Goal: Task Accomplishment & Management: Complete application form

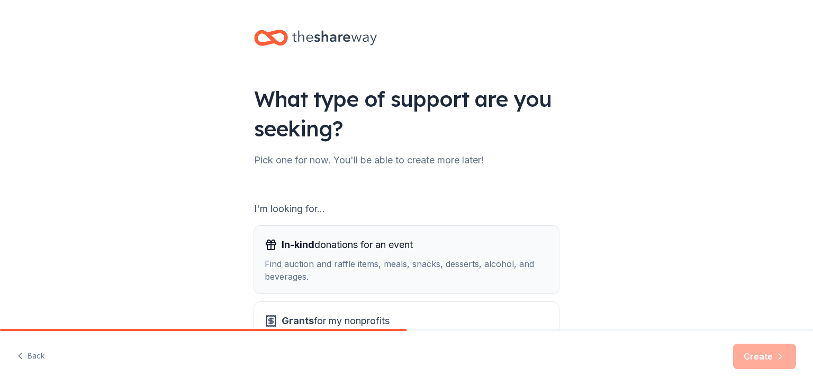
click at [321, 257] on div "In-kind donations for an event Find auction and raffle items, meals, snacks, de…" at bounding box center [407, 260] width 284 height 47
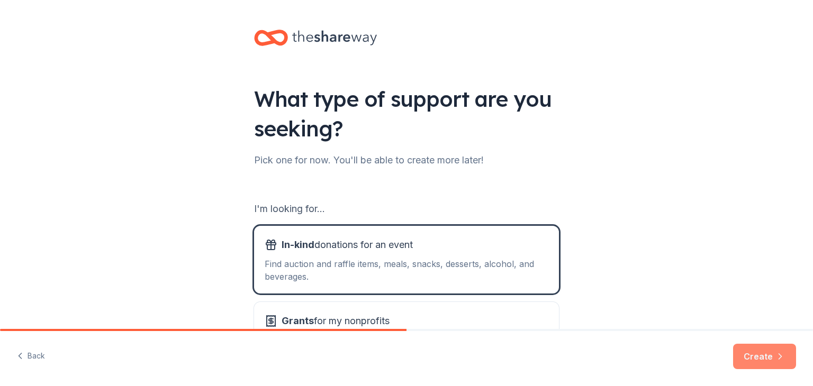
click at [755, 354] on button "Create" at bounding box center [764, 356] width 63 height 25
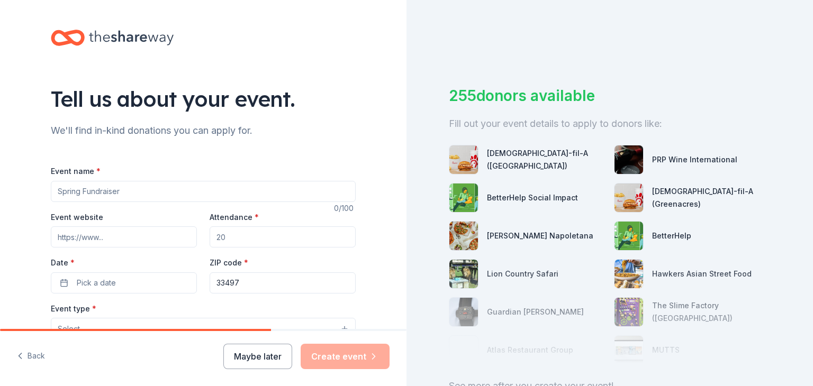
click at [161, 194] on input "Event name *" at bounding box center [203, 191] width 305 height 21
type input "T"
type input "West Boca Turkey Classic Baseball Tournament"
drag, startPoint x: 230, startPoint y: 242, endPoint x: 191, endPoint y: 241, distance: 39.2
click at [191, 241] on div "Event website Attendance * Date * Pick a date ZIP code * 33497" at bounding box center [203, 252] width 305 height 83
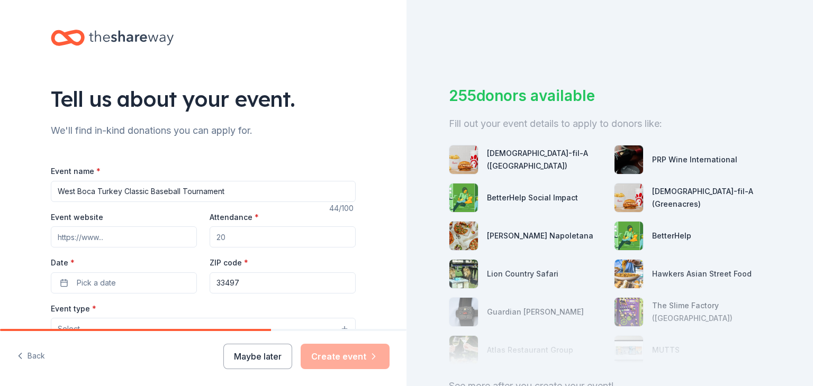
type input "500"
click at [94, 282] on span "Pick a date" at bounding box center [96, 283] width 39 height 13
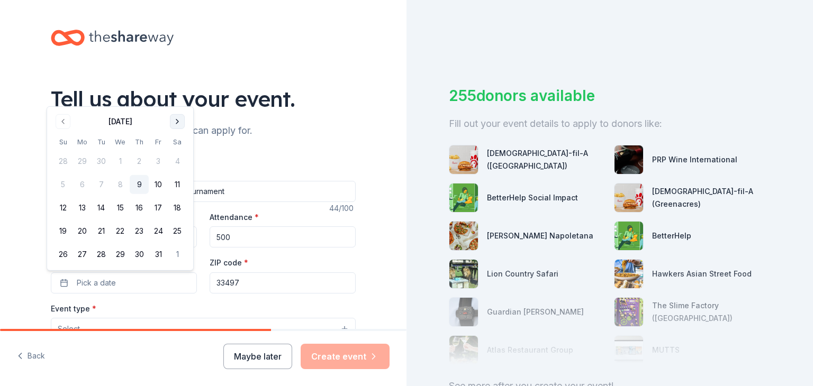
click at [175, 119] on button "Go to next month" at bounding box center [177, 121] width 15 height 15
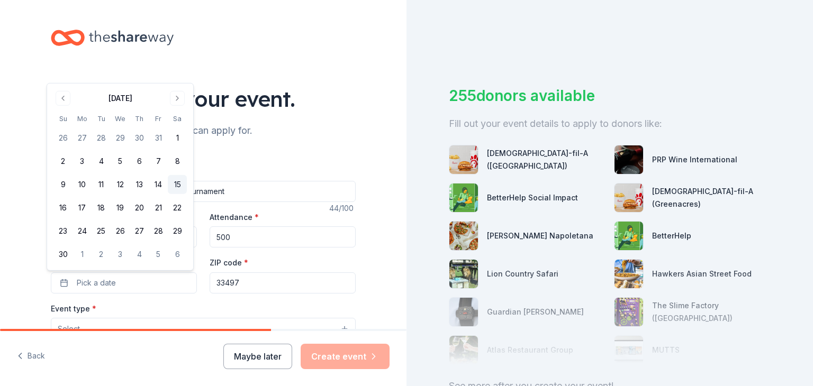
click at [180, 185] on button "15" at bounding box center [177, 184] width 19 height 19
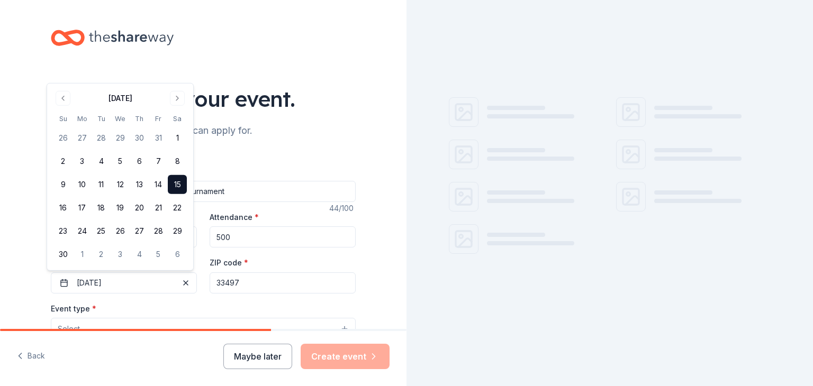
click at [114, 354] on div "Back Maybe later Create event" at bounding box center [203, 358] width 406 height 55
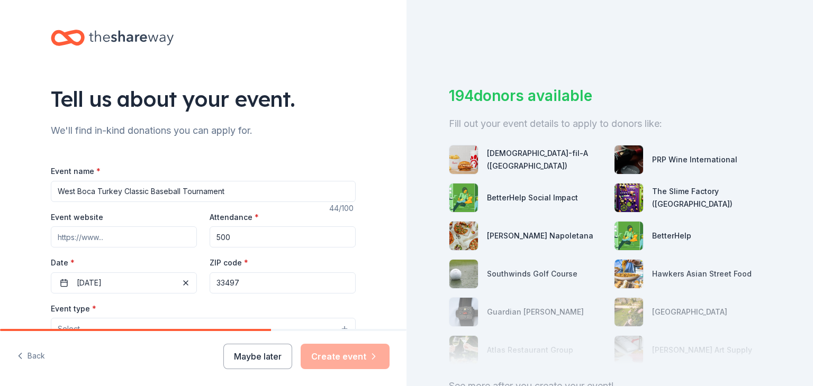
click at [20, 295] on div "Tell us about your event. We'll find in-kind donations you can apply for. Event…" at bounding box center [203, 352] width 406 height 704
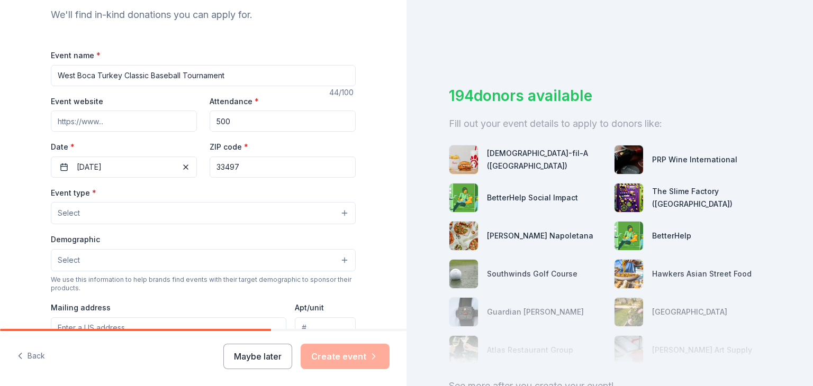
scroll to position [127, 0]
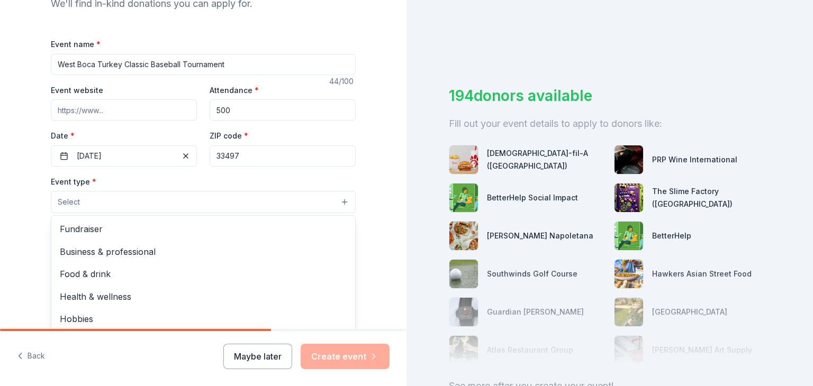
click at [80, 196] on button "Select" at bounding box center [203, 202] width 305 height 22
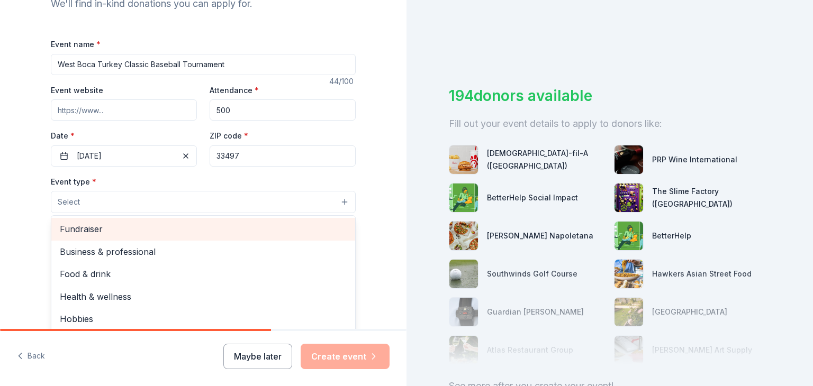
click at [70, 232] on span "Fundraiser" at bounding box center [203, 229] width 287 height 14
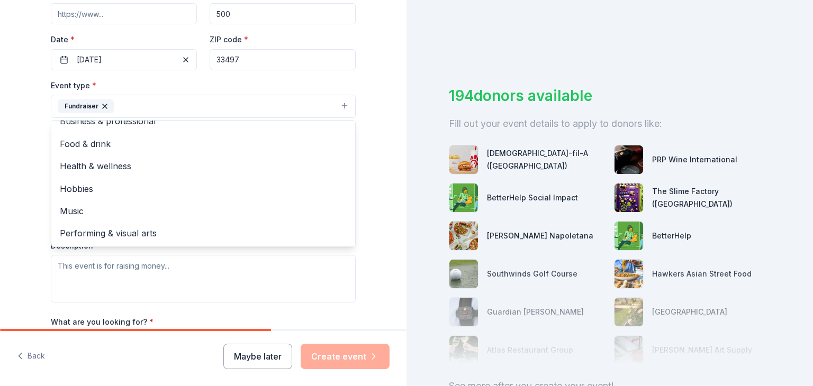
scroll to position [225, 0]
click at [0, 275] on div "Tell us about your event. We'll find in-kind donations you can apply for. Event…" at bounding box center [203, 128] width 406 height 706
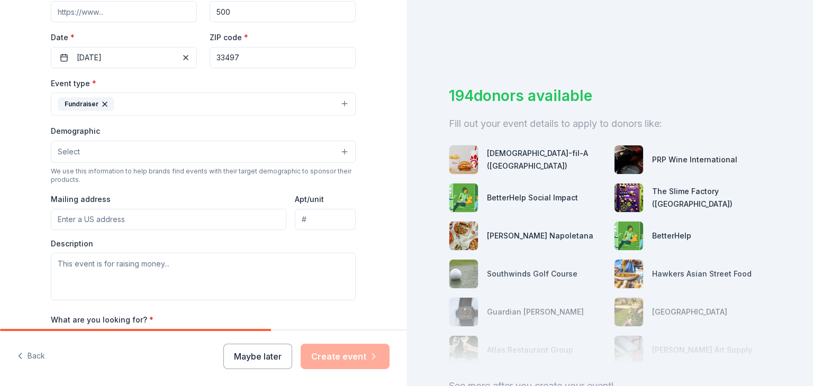
click at [94, 153] on button "Select" at bounding box center [203, 152] width 305 height 22
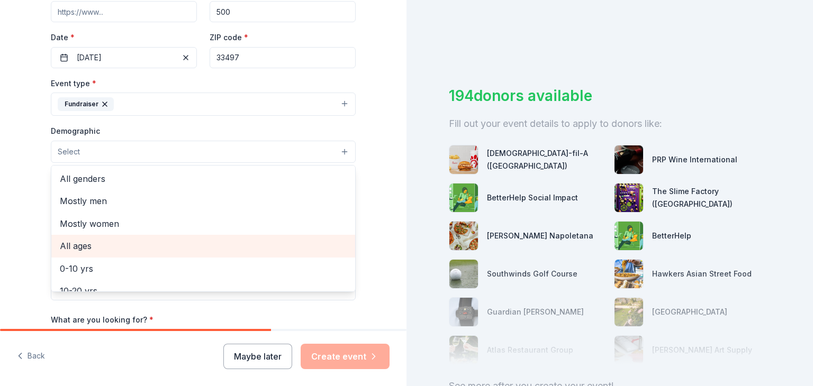
click at [80, 245] on span "All ages" at bounding box center [203, 246] width 287 height 14
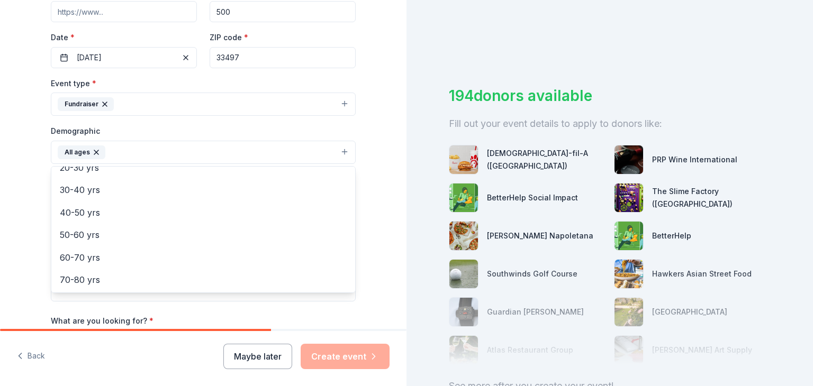
scroll to position [147, 0]
click at [11, 250] on div "Tell us about your event. We'll find in-kind donations you can apply for. Event…" at bounding box center [203, 128] width 406 height 707
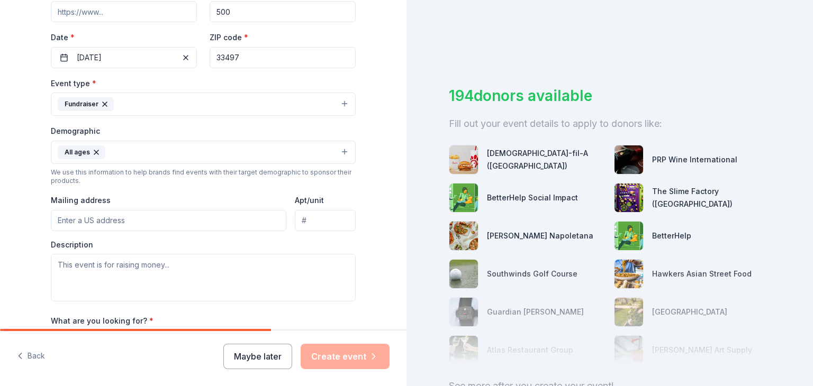
click at [146, 361] on div "Back Maybe later Create event" at bounding box center [203, 358] width 406 height 55
click at [112, 267] on textarea at bounding box center [203, 278] width 305 height 48
paste textarea "We’re proud to introduce you to the West Boca Panthers 12U Travel Baseball Team…"
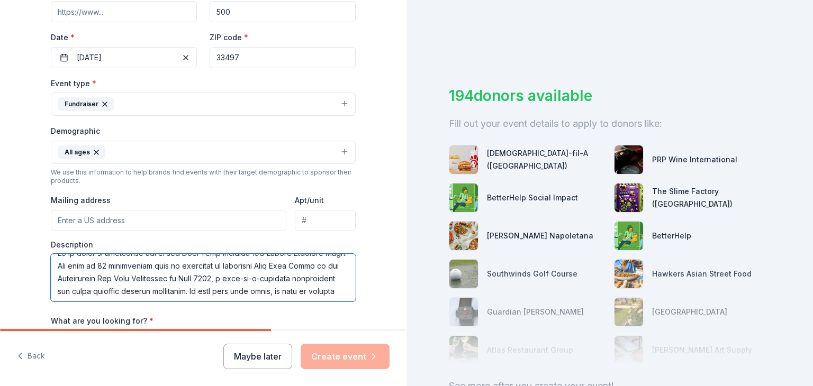
scroll to position [0, 0]
click at [133, 275] on textarea at bounding box center [203, 278] width 305 height 48
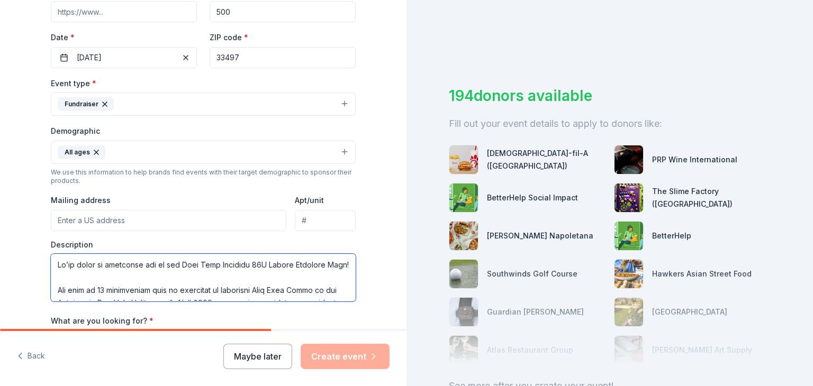
drag, startPoint x: 119, startPoint y: 258, endPoint x: 189, endPoint y: 287, distance: 76.4
click at [189, 287] on textarea at bounding box center [203, 278] width 305 height 48
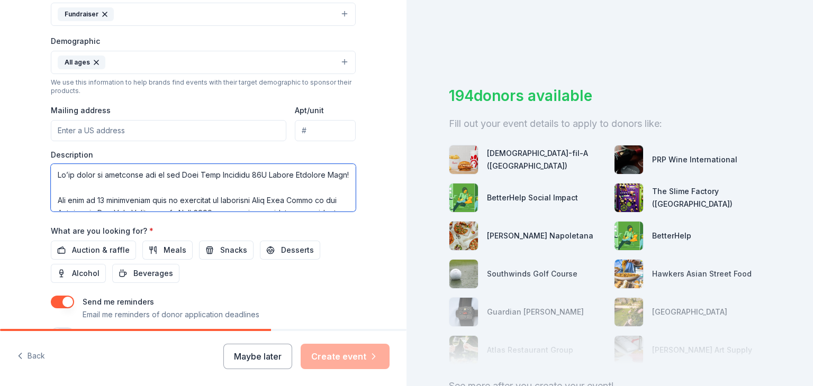
scroll to position [21, 0]
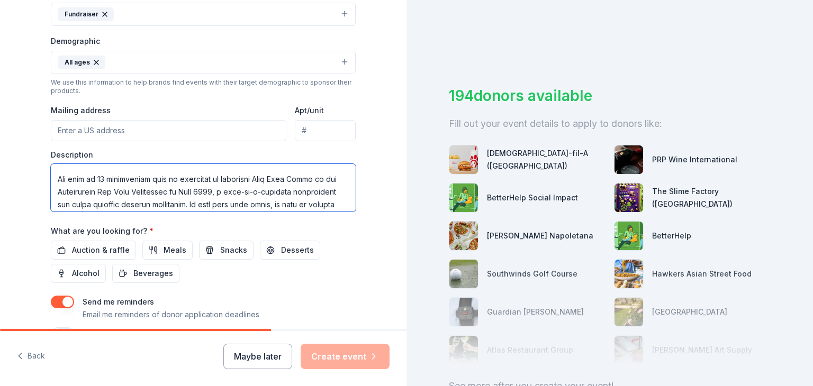
click at [279, 195] on textarea at bounding box center [203, 188] width 305 height 48
drag, startPoint x: 279, startPoint y: 195, endPoint x: 262, endPoint y: 194, distance: 17.5
click at [262, 194] on textarea at bounding box center [203, 188] width 305 height 48
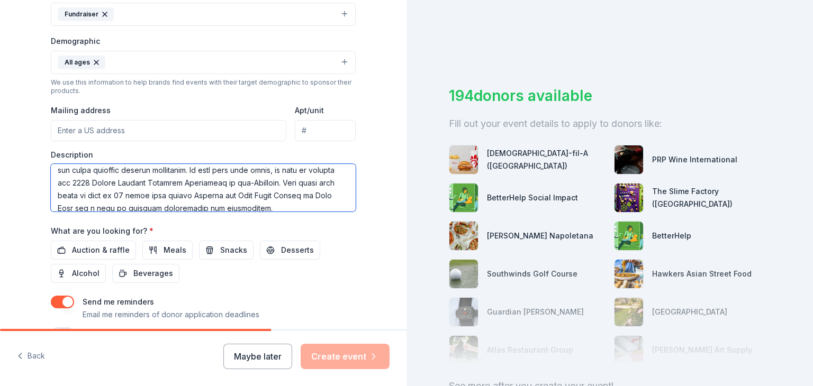
scroll to position [64, 0]
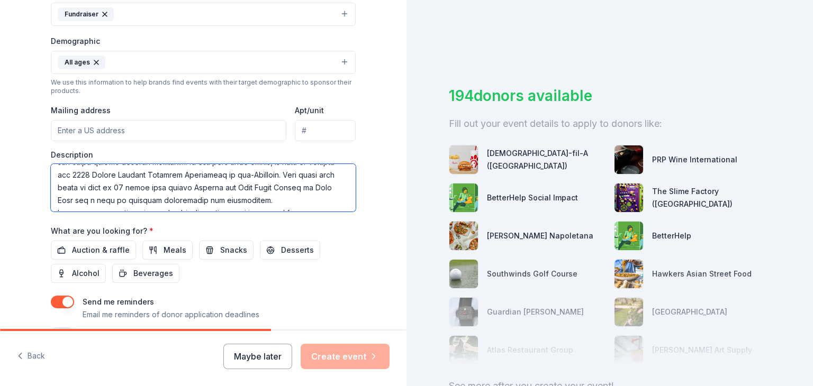
drag, startPoint x: 190, startPoint y: 172, endPoint x: 305, endPoint y: 189, distance: 116.6
click at [305, 189] on textarea at bounding box center [203, 188] width 305 height 48
type textarea "We’re proud to introduce you to the West Boca Panthers 12U Travel Baseball Team…"
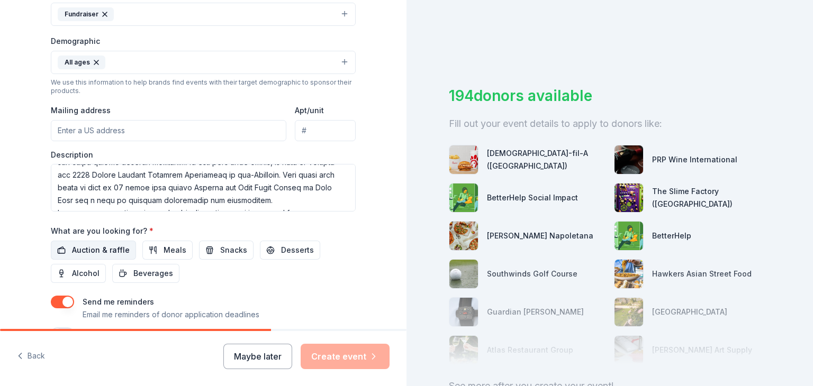
click at [101, 241] on button "Auction & raffle" at bounding box center [93, 250] width 85 height 19
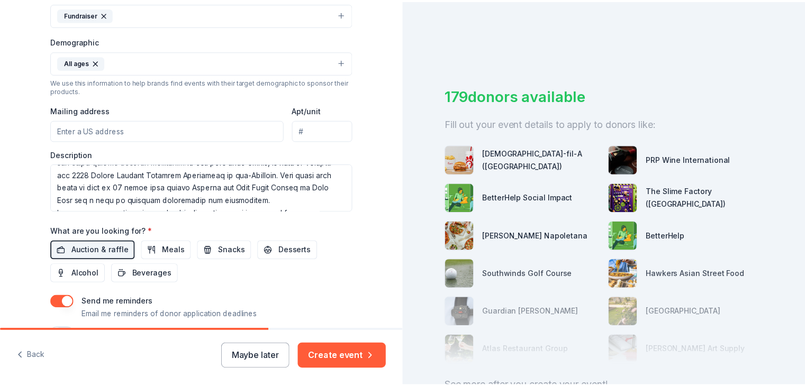
scroll to position [377, 0]
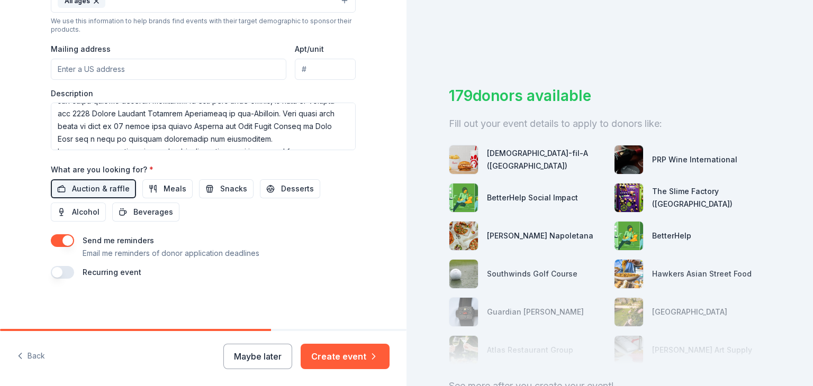
click at [106, 71] on input "Mailing address" at bounding box center [169, 69] width 236 height 21
click at [116, 66] on input "Mailing address" at bounding box center [169, 69] width 236 height 21
paste input "2101 NW Corporate Blvd., Suite 317, Boca Raton, FL 33431"
type input "2101 NW Corporate Blvd., Suite 317, Boca Raton, FL 33431"
click at [332, 358] on button "Create event" at bounding box center [345, 356] width 89 height 25
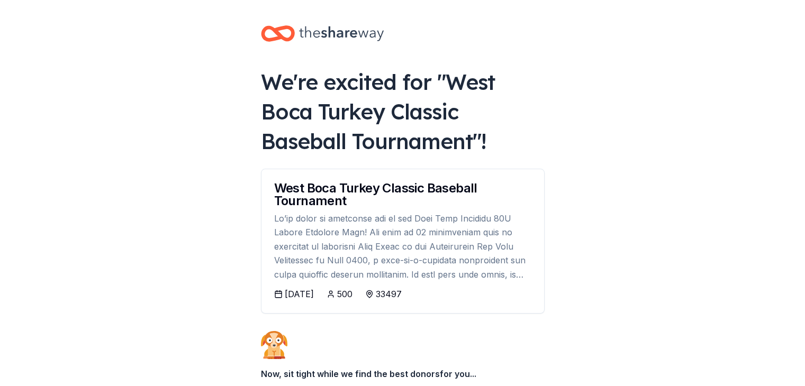
click at [224, 192] on body "We're excited for " West Boca Turkey Classic Baseball Tournament "! West Boca T…" at bounding box center [402, 193] width 805 height 386
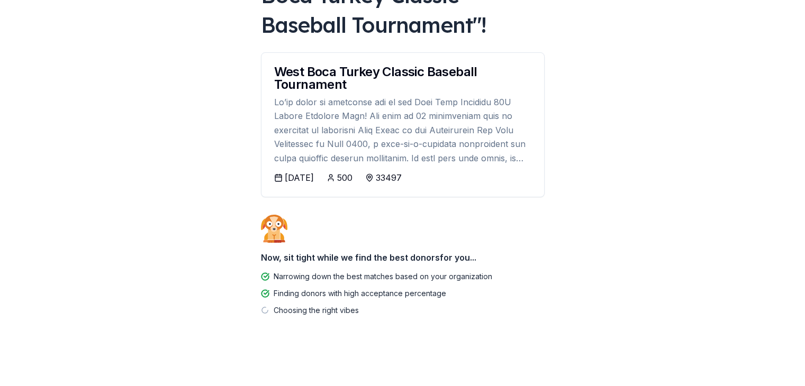
scroll to position [117, 0]
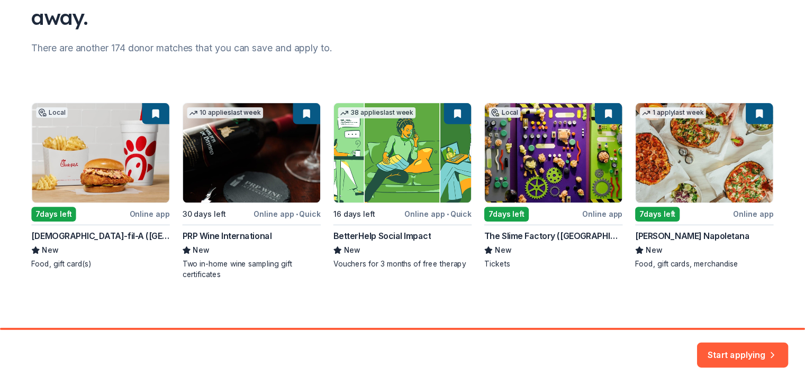
scroll to position [116, 0]
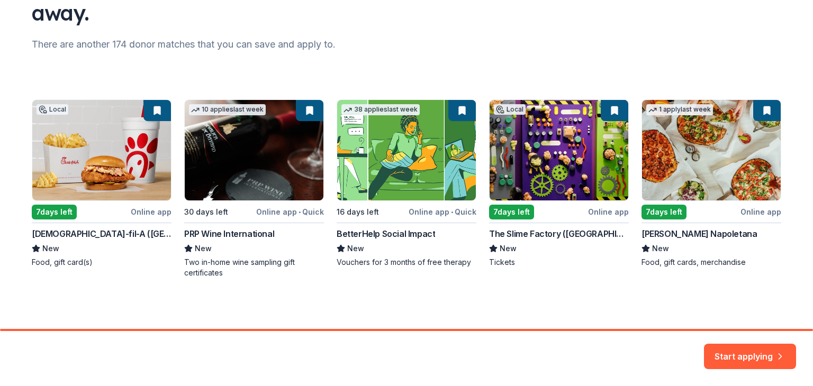
drag, startPoint x: 568, startPoint y: 331, endPoint x: 637, endPoint y: 333, distance: 68.8
click at [637, 333] on div "Start applying" at bounding box center [406, 358] width 813 height 55
click at [737, 354] on button "Start applying" at bounding box center [750, 350] width 92 height 25
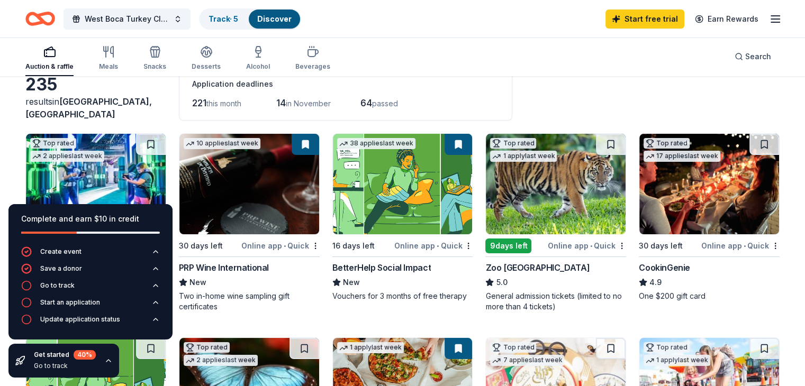
scroll to position [64, 0]
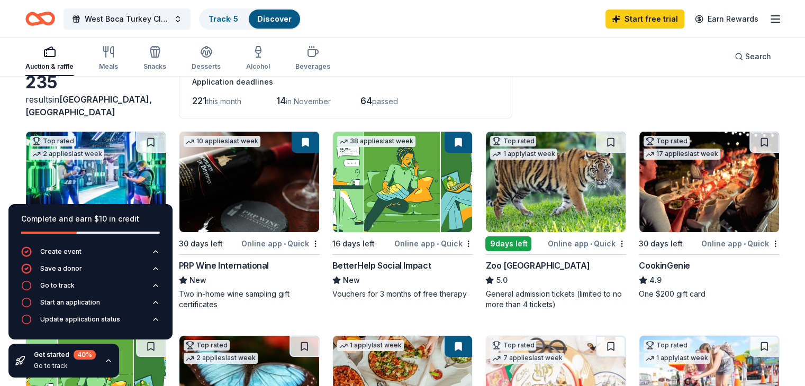
click at [544, 175] on img at bounding box center [556, 182] width 140 height 101
click at [485, 79] on div "Application deadlines" at bounding box center [345, 82] width 307 height 13
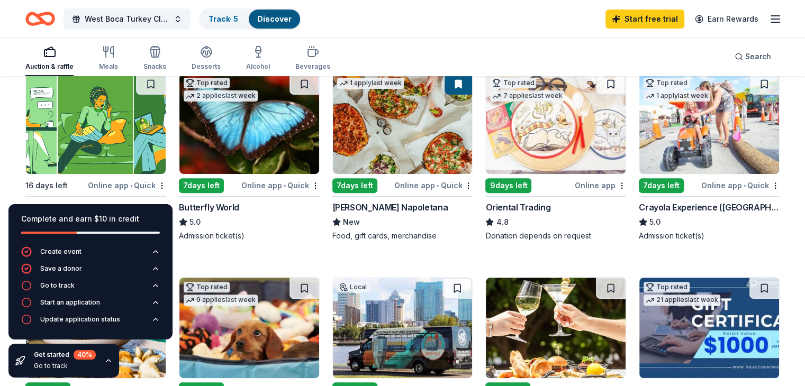
scroll to position [339, 0]
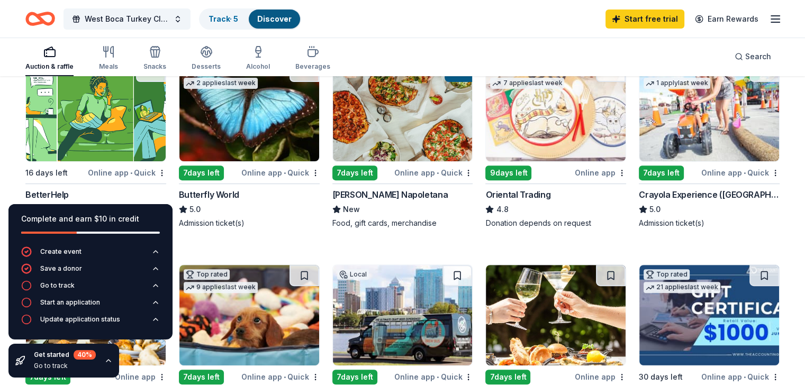
click at [256, 129] on img at bounding box center [249, 111] width 140 height 101
click at [106, 362] on icon "button" at bounding box center [108, 361] width 8 height 8
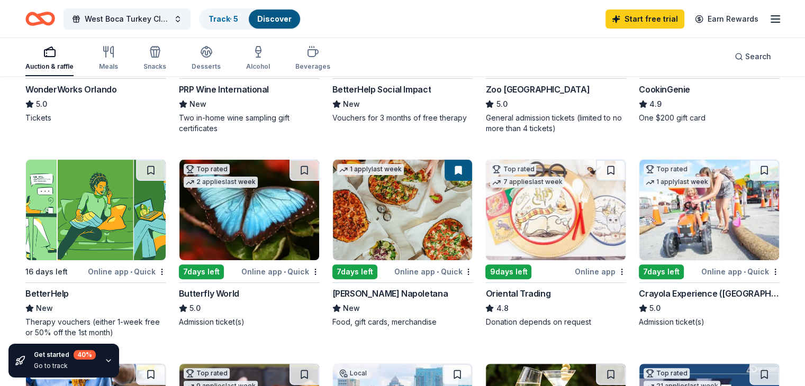
scroll to position [233, 0]
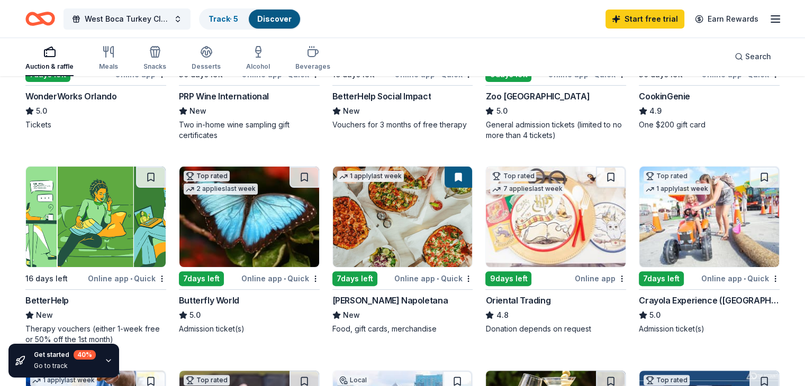
click at [422, 229] on img at bounding box center [403, 217] width 140 height 101
click at [238, 19] on link "Track · 5" at bounding box center [224, 18] width 30 height 9
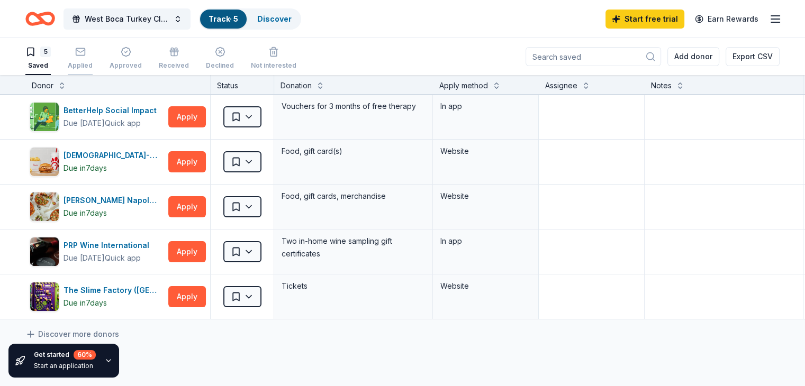
click at [93, 60] on div "Applied" at bounding box center [80, 58] width 25 height 23
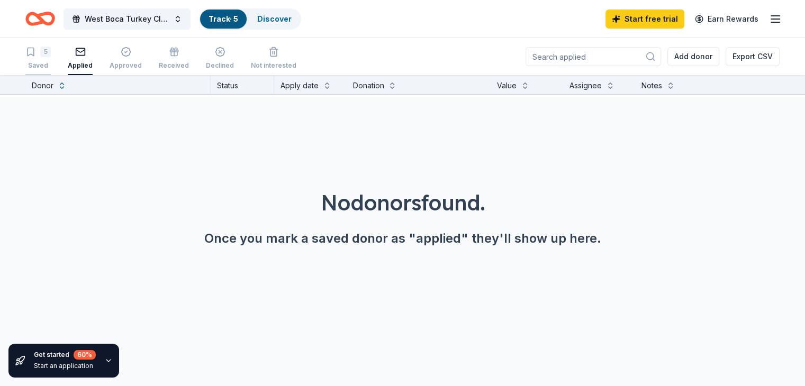
click at [51, 60] on div "5 Saved" at bounding box center [37, 58] width 25 height 23
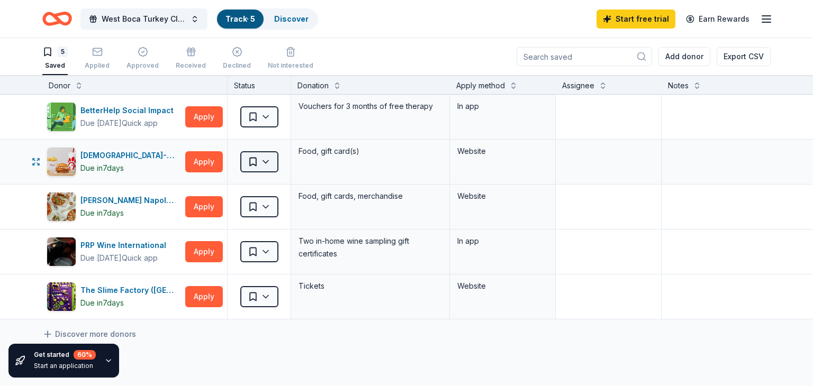
click at [261, 162] on html "West Boca Turkey Classic Baseball Tournament Track · 5 Discover Start free tria…" at bounding box center [406, 193] width 813 height 386
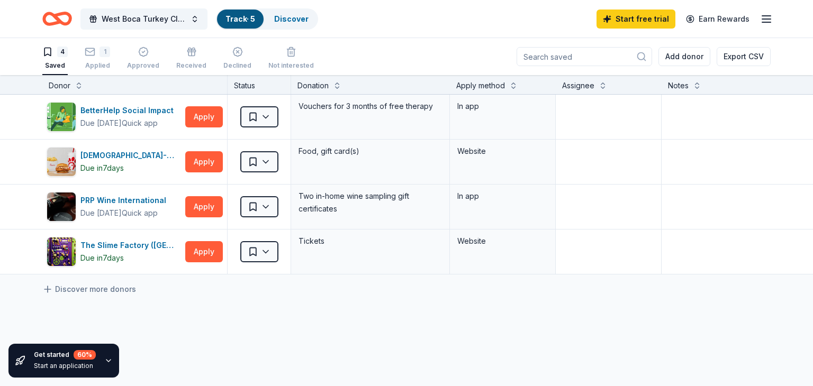
click at [51, 63] on html "West Boca Turkey Classic Baseball Tournament Track · 5 Discover Start free tria…" at bounding box center [406, 193] width 813 height 386
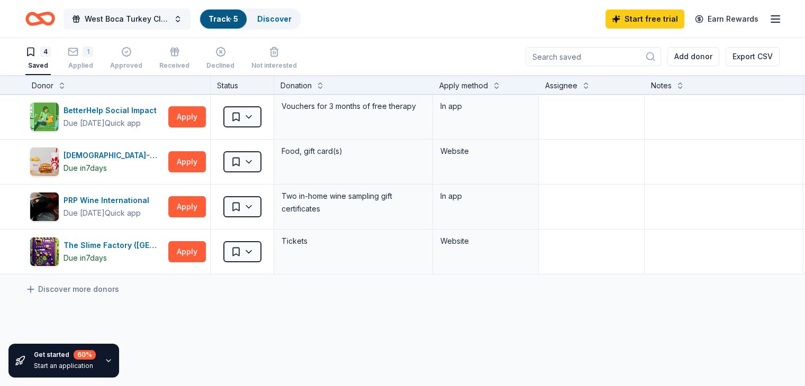
click at [165, 22] on span "West Boca Turkey Classic Baseball Tournament" at bounding box center [127, 19] width 85 height 13
click at [607, 13] on link "Start free trial" at bounding box center [645, 19] width 79 height 19
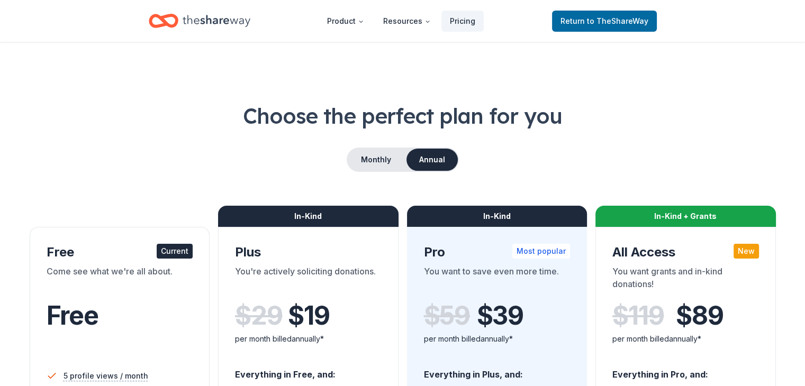
click at [139, 148] on div "Monthly Annual" at bounding box center [402, 160] width 754 height 24
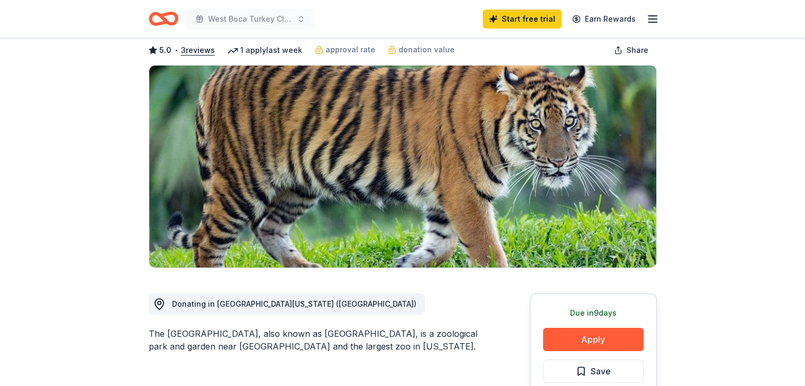
scroll to position [56, 0]
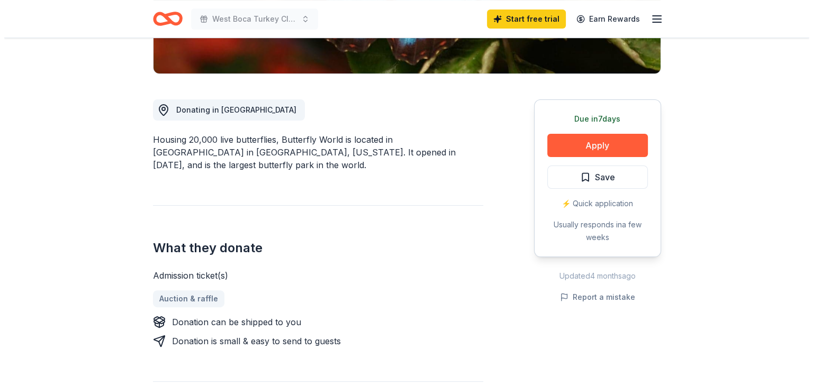
scroll to position [251, 0]
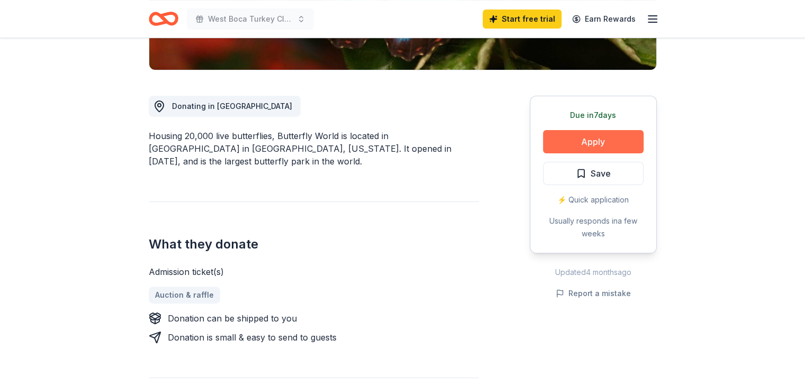
click at [591, 139] on button "Apply" at bounding box center [593, 141] width 101 height 23
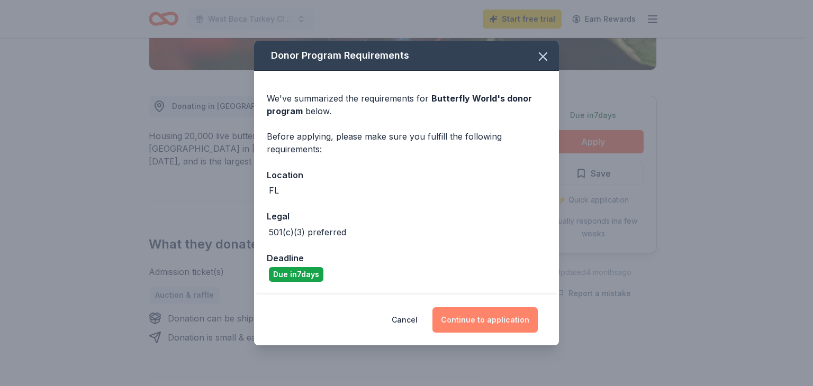
click at [467, 318] on button "Continue to application" at bounding box center [484, 320] width 105 height 25
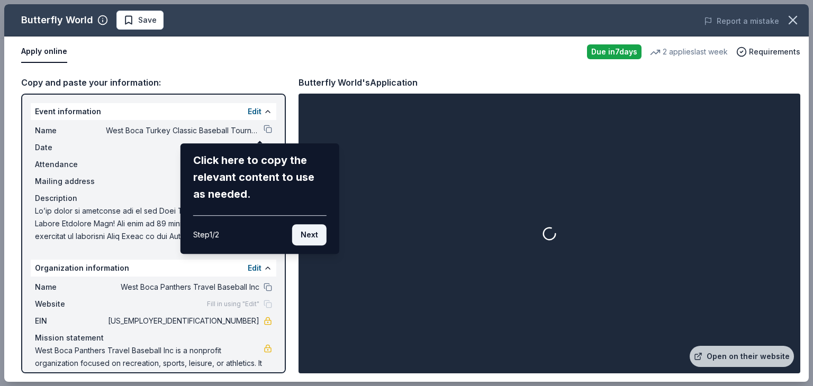
click at [312, 235] on button "Next" at bounding box center [309, 234] width 34 height 21
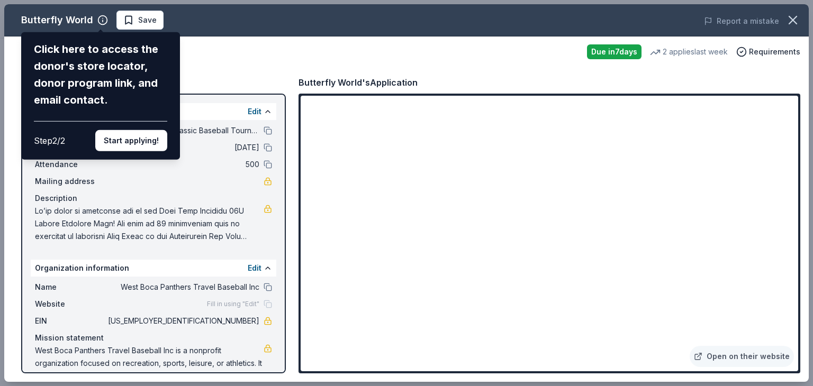
click at [205, 68] on div "Butterfly World Click here to access the donor's store locator, donor program l…" at bounding box center [406, 193] width 805 height 378
click at [338, 274] on div "Butterfly World Click here to access the donor's store locator, donor program l…" at bounding box center [406, 193] width 805 height 378
click at [329, 273] on div "Butterfly World Click here to access the donor's store locator, donor program l…" at bounding box center [406, 193] width 805 height 378
click at [358, 264] on div "Butterfly World Click here to access the donor's store locator, donor program l…" at bounding box center [406, 193] width 805 height 378
click at [128, 137] on button "Start applying!" at bounding box center [131, 140] width 72 height 21
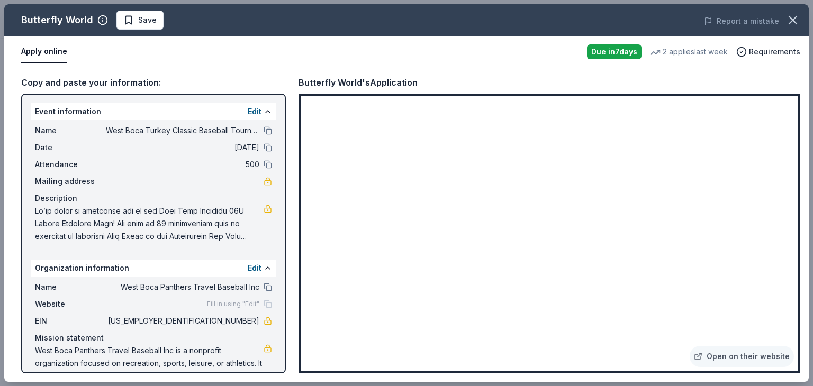
click at [344, 269] on div "Butterfly World Save Report a mistake Apply online Due in 7 days 2 applies last…" at bounding box center [406, 193] width 805 height 378
click at [332, 271] on div "Butterfly World Save Report a mistake Apply online Due in 7 days 2 applies last…" at bounding box center [406, 193] width 805 height 378
click at [143, 23] on span "Save" at bounding box center [147, 20] width 19 height 13
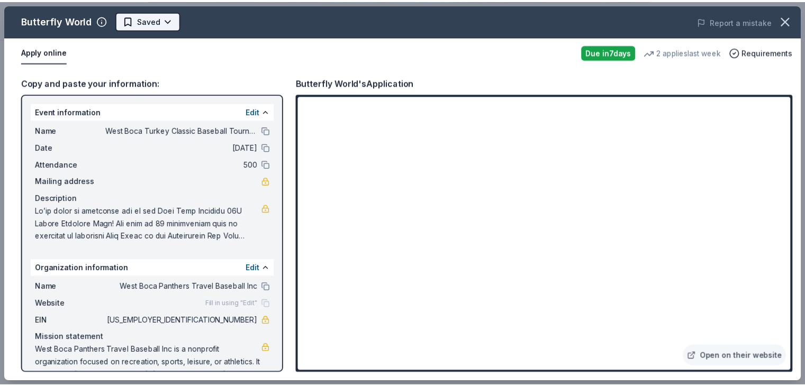
scroll to position [0, 0]
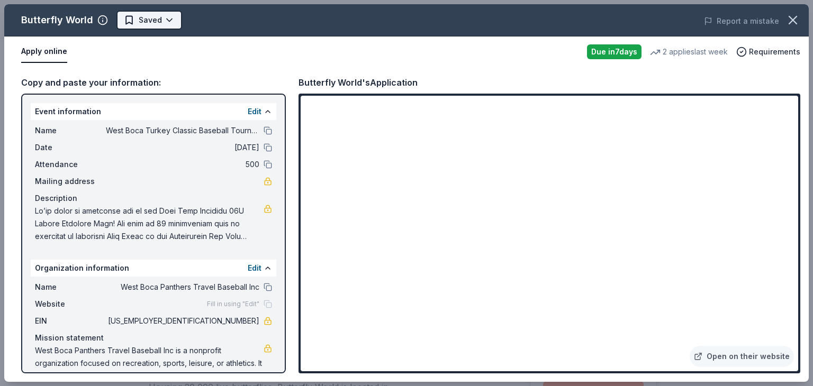
click at [168, 18] on html "West Boca Turkey Classic Baseball Tournament Start free trial Earn Rewards Due …" at bounding box center [406, 193] width 813 height 386
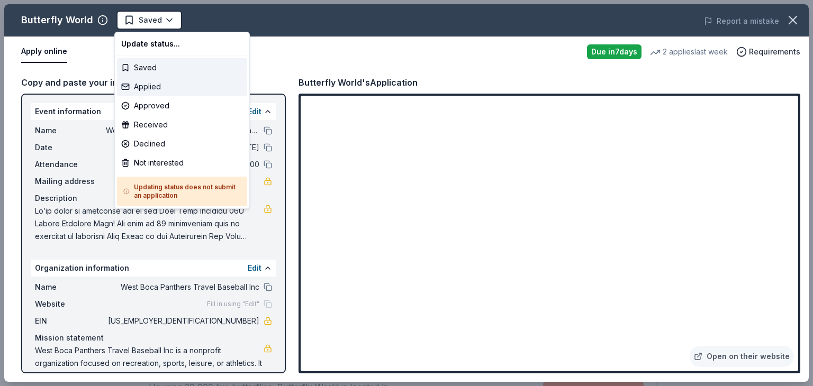
click at [142, 84] on div "Applied" at bounding box center [182, 86] width 130 height 19
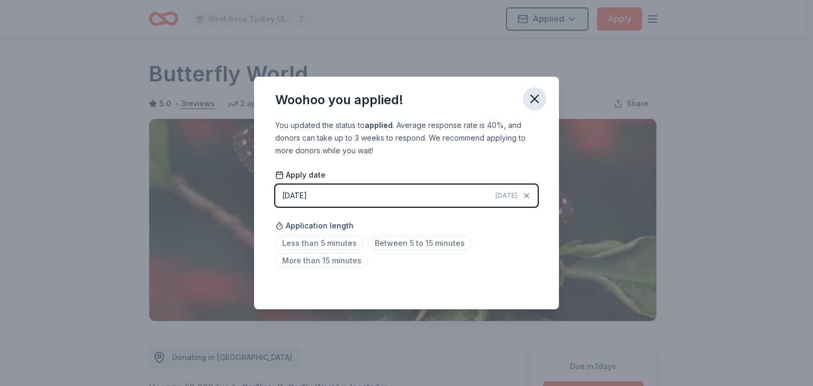
click at [534, 100] on icon "button" at bounding box center [534, 98] width 7 height 7
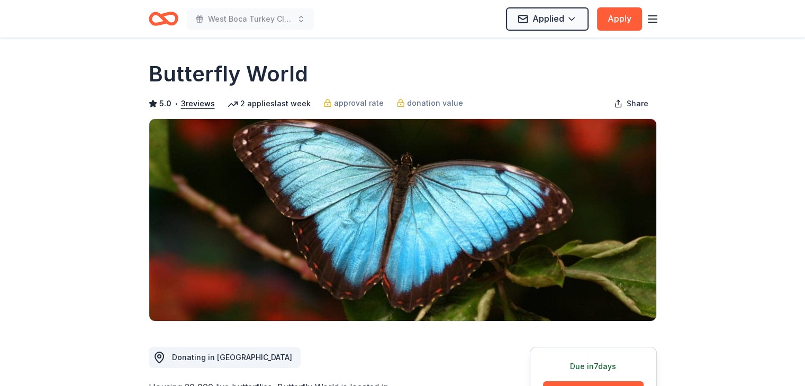
click at [165, 20] on icon "Home" at bounding box center [168, 18] width 16 height 11
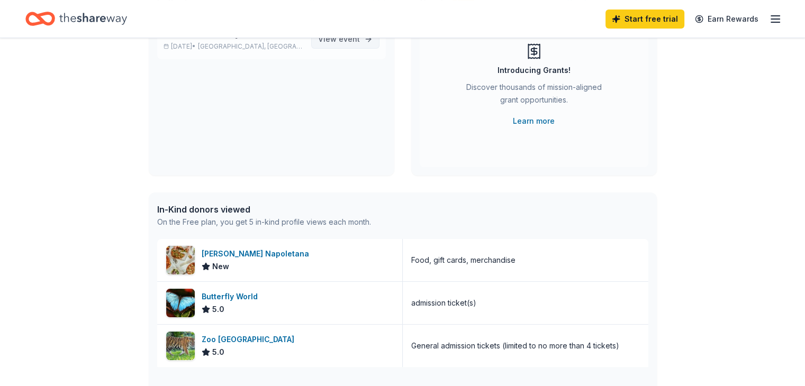
scroll to position [169, 0]
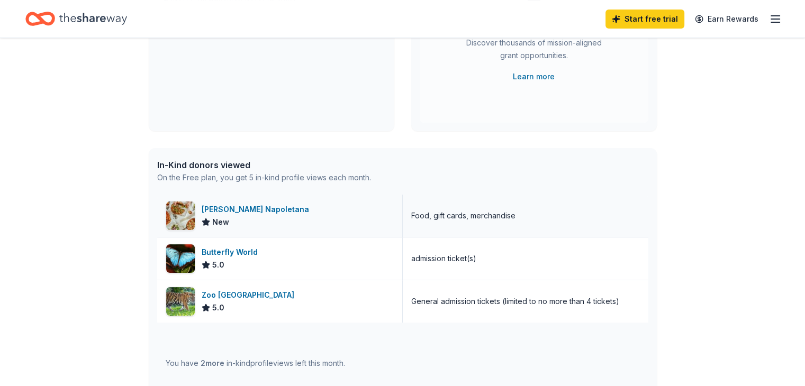
click at [259, 209] on div "[PERSON_NAME] Napoletana" at bounding box center [258, 209] width 112 height 13
click at [306, 212] on div "[PERSON_NAME] Napoletana" at bounding box center [258, 209] width 112 height 13
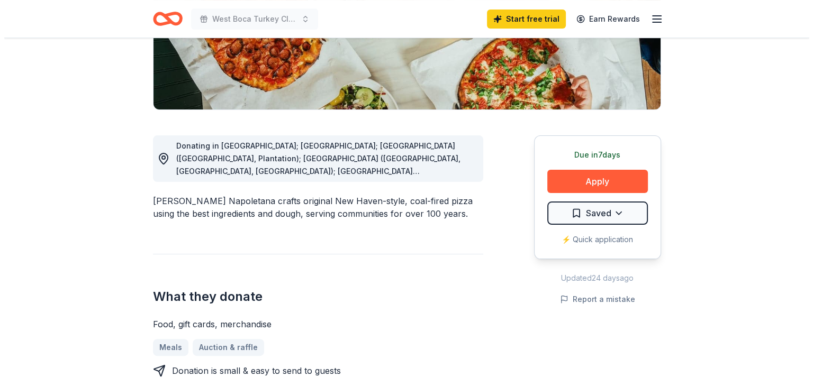
scroll to position [275, 0]
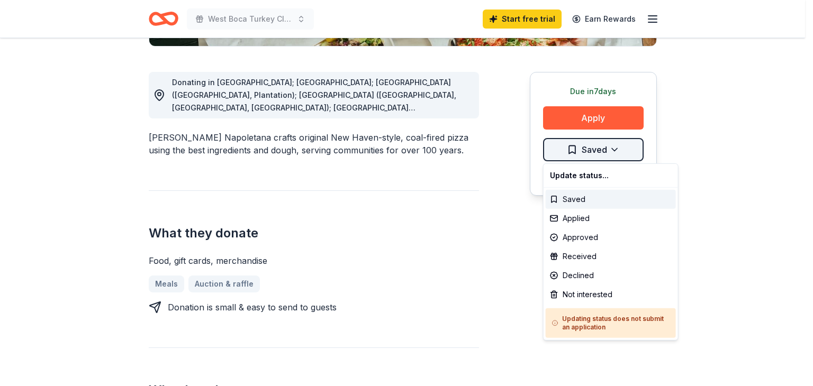
click at [572, 216] on div "Applied" at bounding box center [611, 218] width 130 height 19
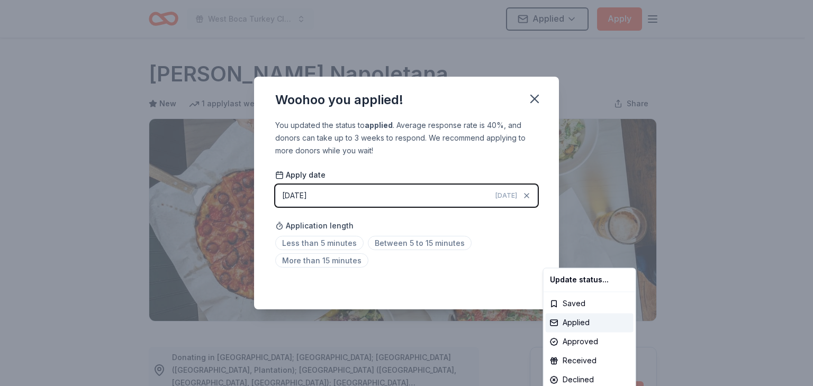
click at [538, 102] on html "West Boca Turkey Classic Baseball Tournament Applied Apply Due in 7 days Share …" at bounding box center [406, 193] width 813 height 386
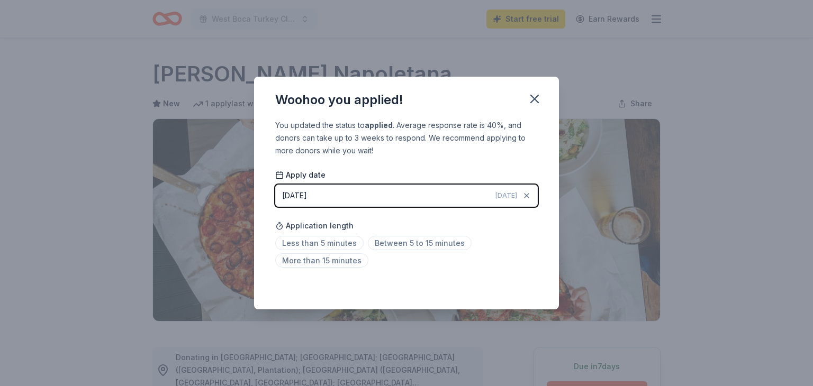
scroll to position [231, 0]
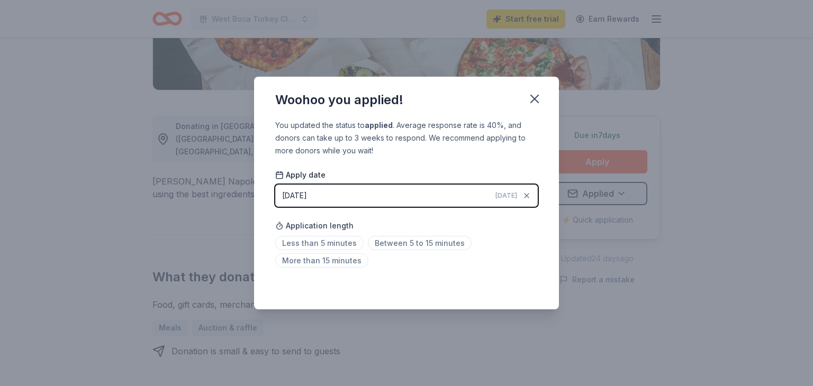
click at [465, 195] on button "10/09/2025 Today" at bounding box center [406, 196] width 263 height 22
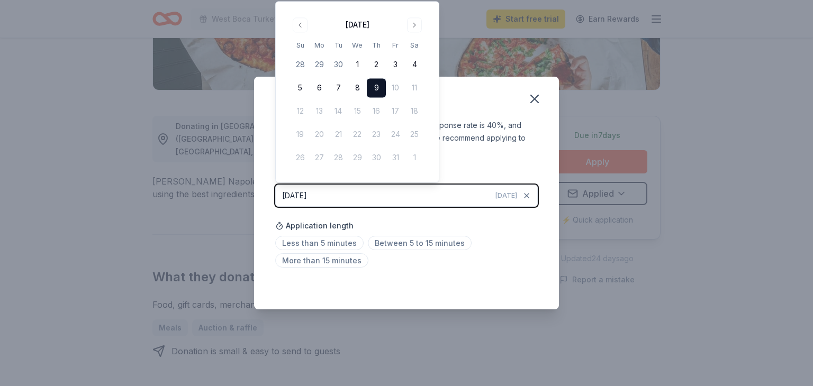
click at [379, 89] on button "9" at bounding box center [376, 88] width 19 height 19
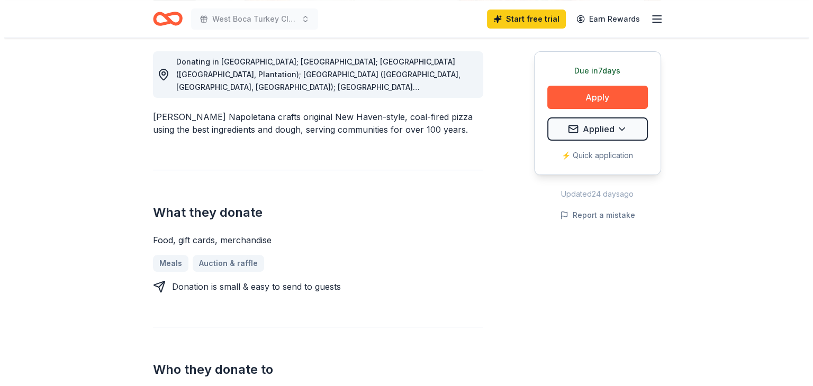
scroll to position [296, 0]
click at [591, 93] on button "Apply" at bounding box center [593, 96] width 101 height 23
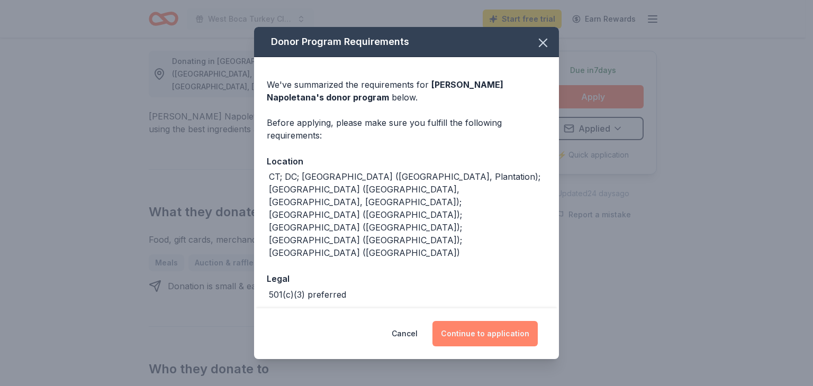
click at [481, 331] on button "Continue to application" at bounding box center [484, 333] width 105 height 25
